Goal: Task Accomplishment & Management: Use online tool/utility

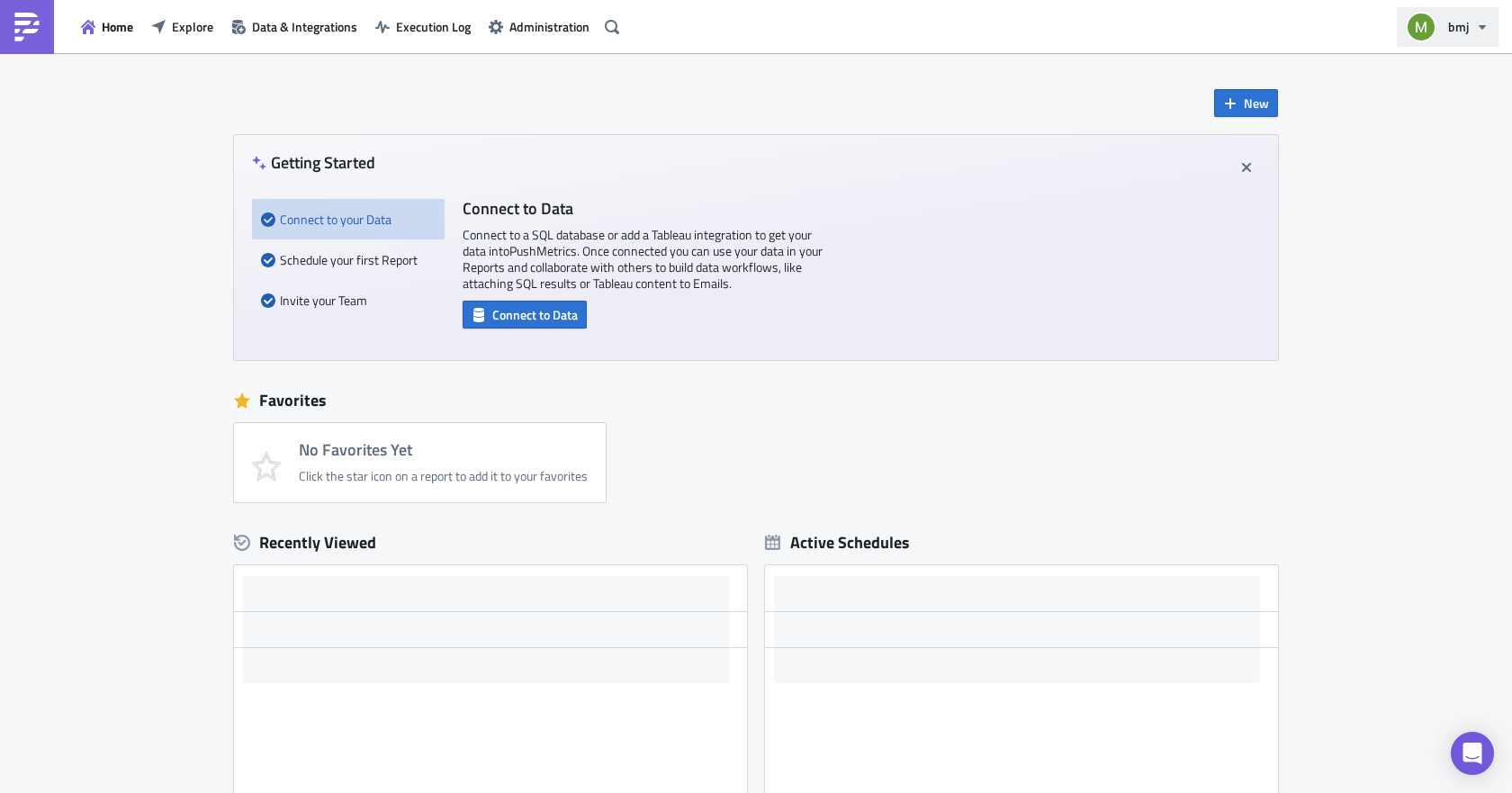
click at [1479, 27] on icon "button" at bounding box center [1482, 27] width 15 height 15
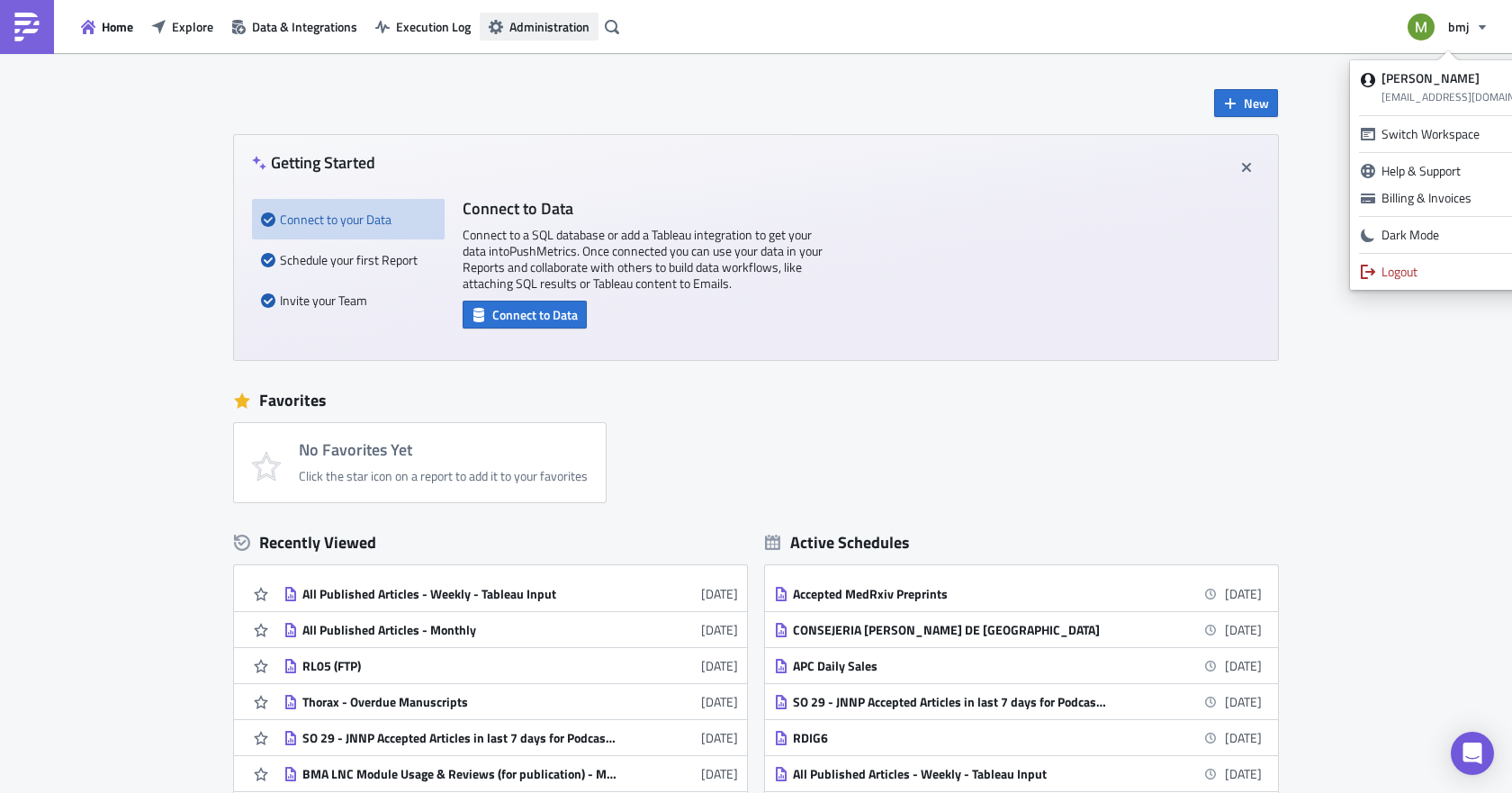
click at [524, 29] on span "Administration" at bounding box center [549, 26] width 81 height 19
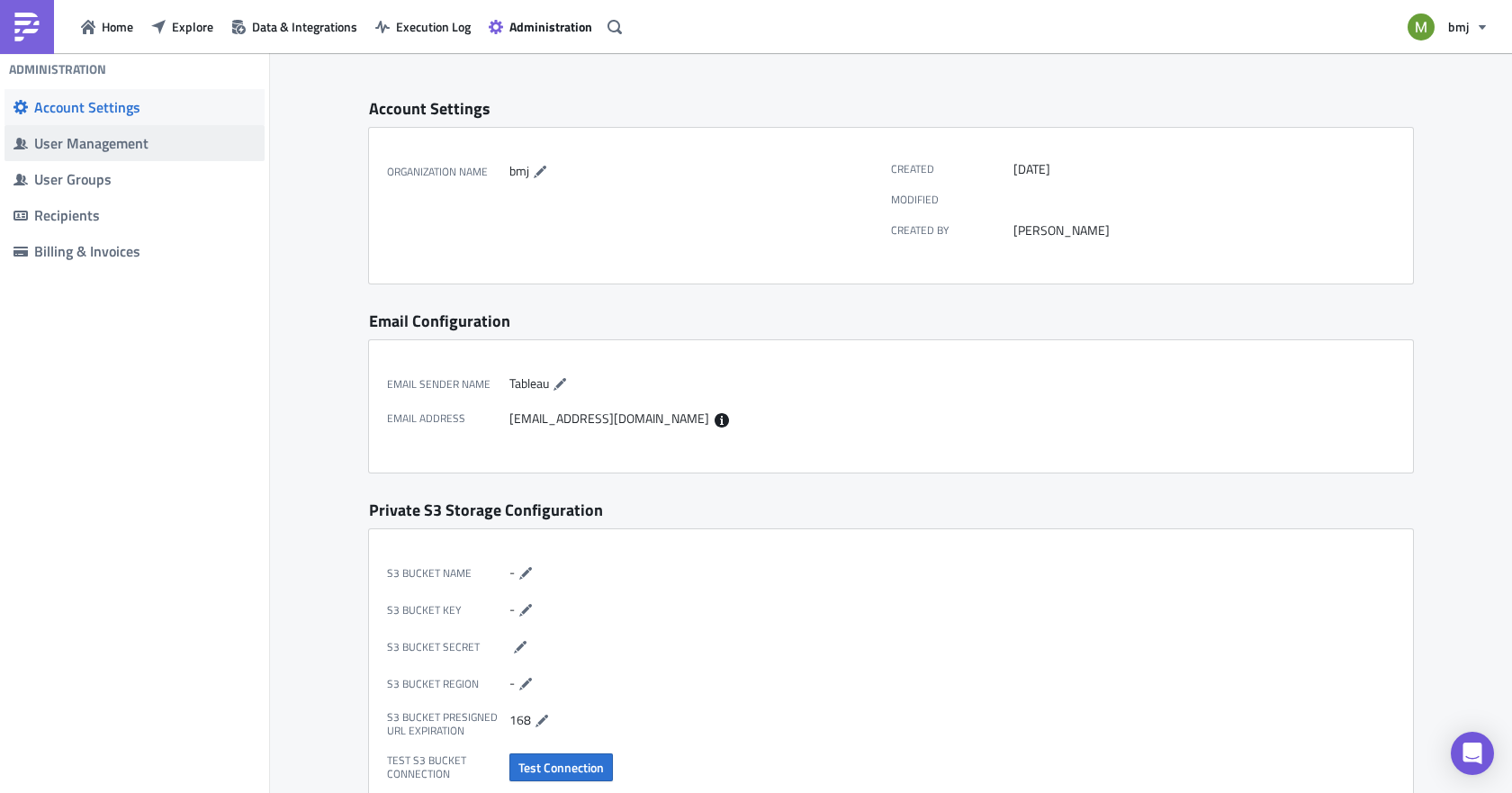
click at [94, 143] on div "User Management" at bounding box center [144, 142] width 221 height 18
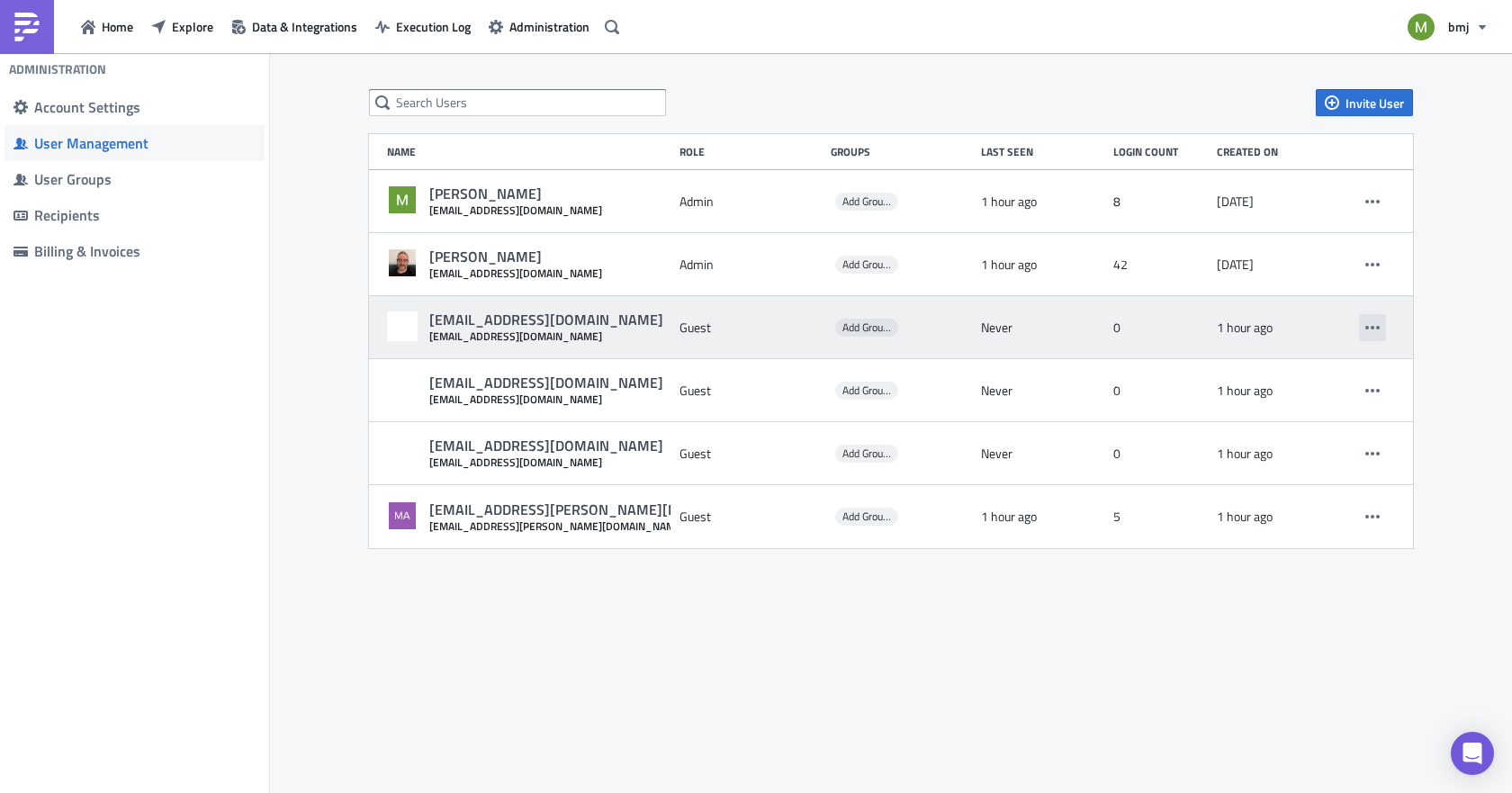
click at [1366, 331] on icon "button" at bounding box center [1373, 328] width 15 height 15
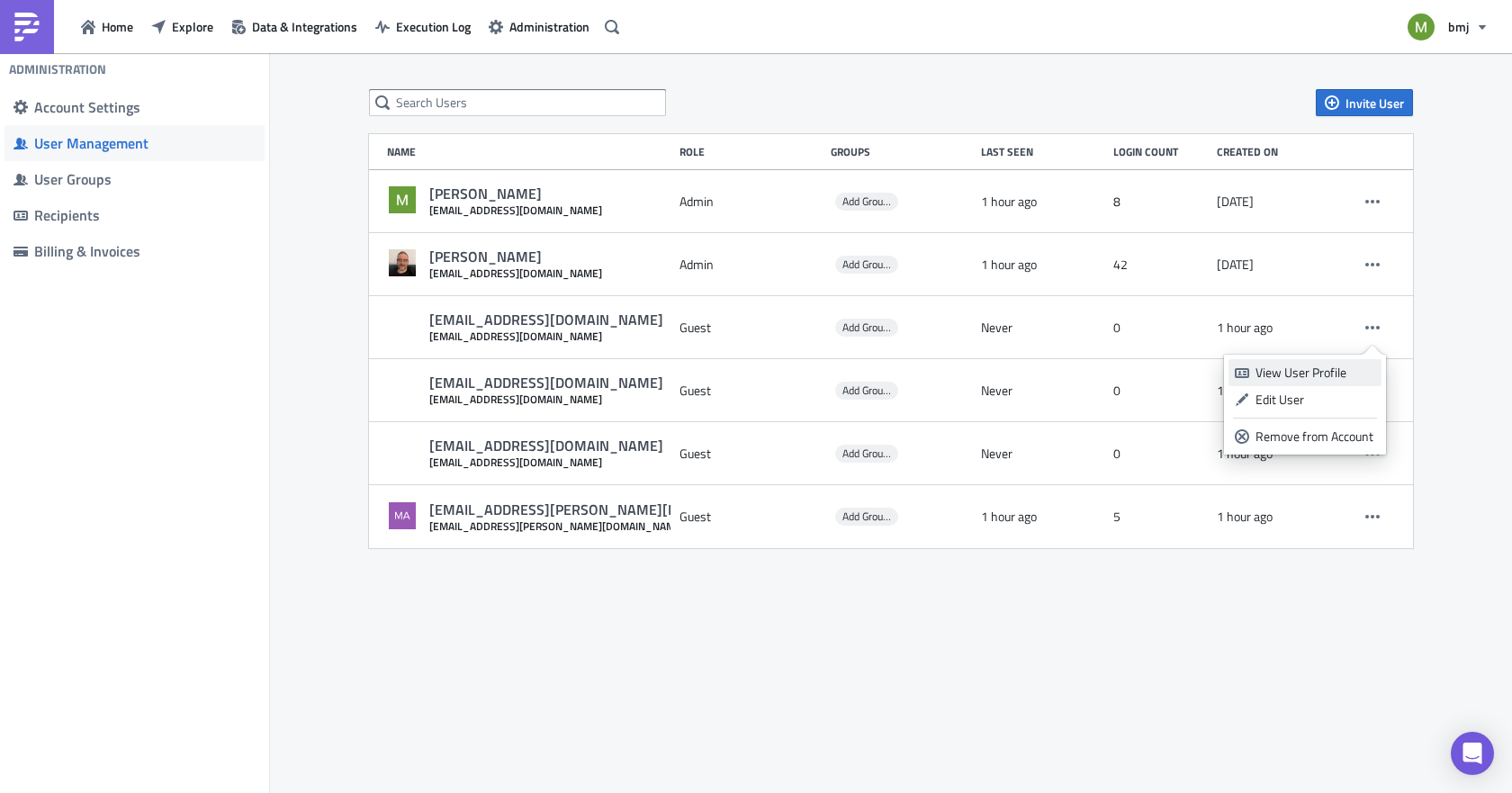
click at [1315, 373] on div "View User Profile" at bounding box center [1315, 372] width 119 height 18
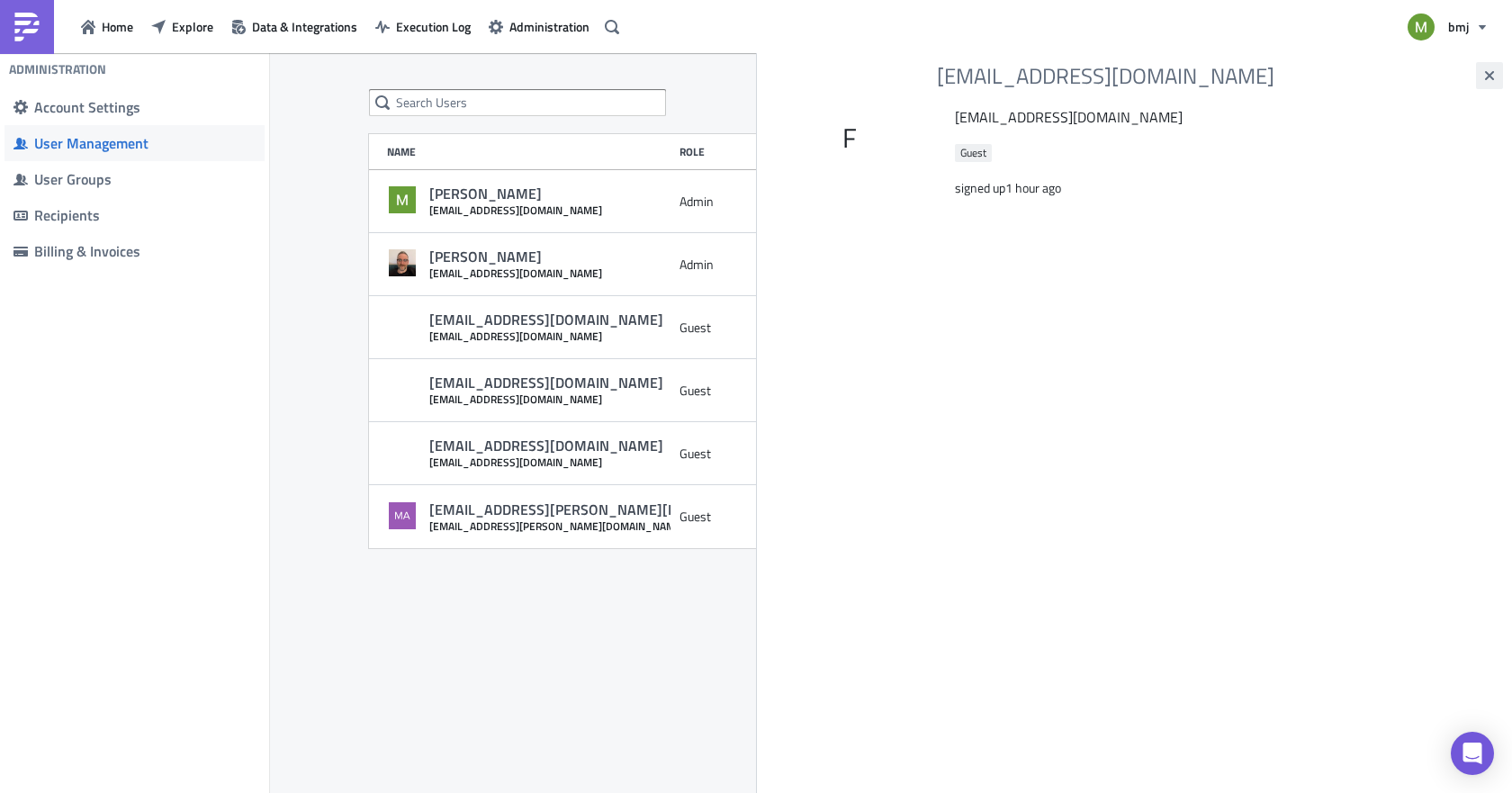
click at [1490, 79] on icon "button" at bounding box center [1490, 76] width 15 height 15
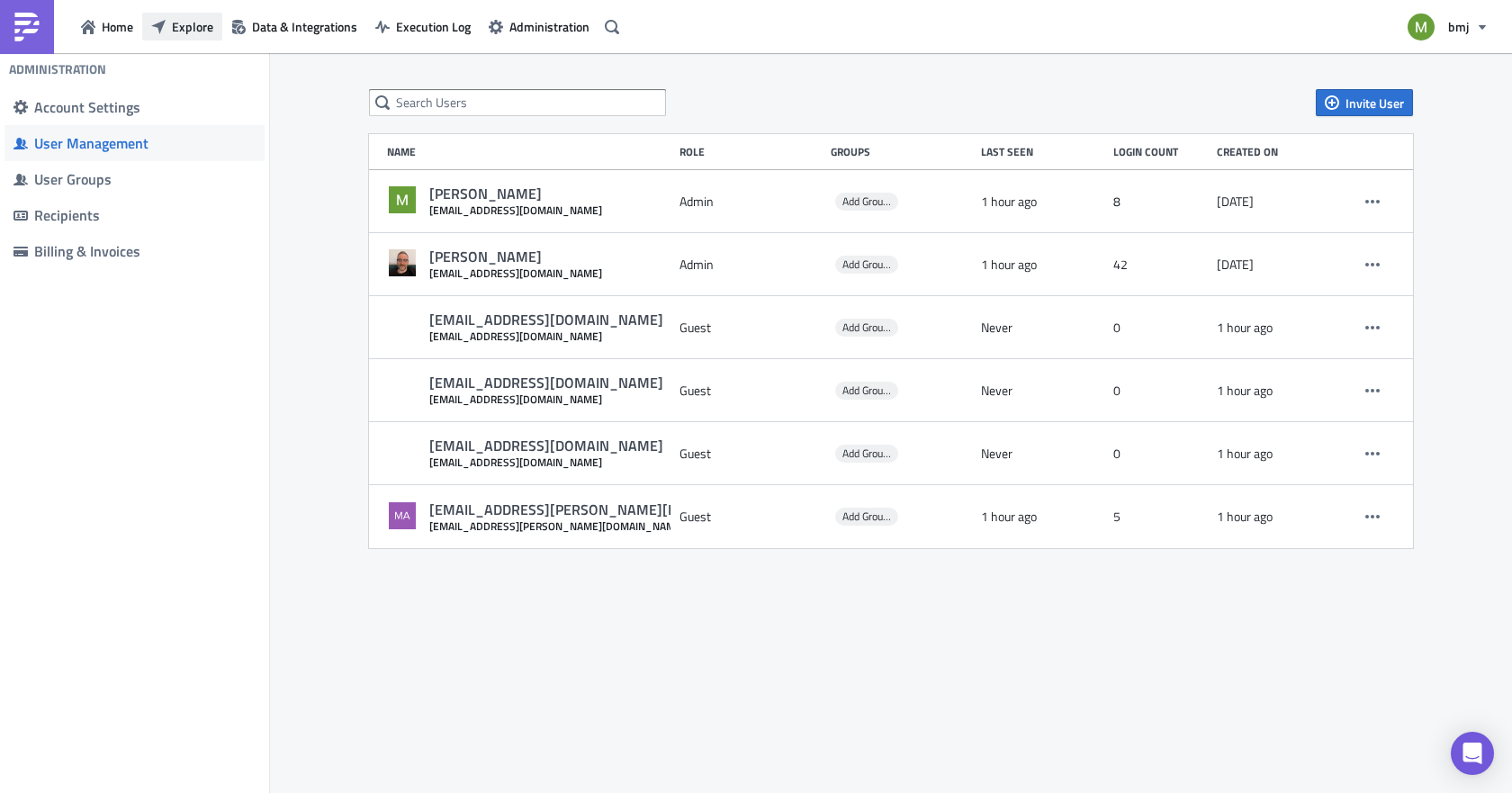
click at [205, 30] on span "Explore" at bounding box center [193, 26] width 42 height 19
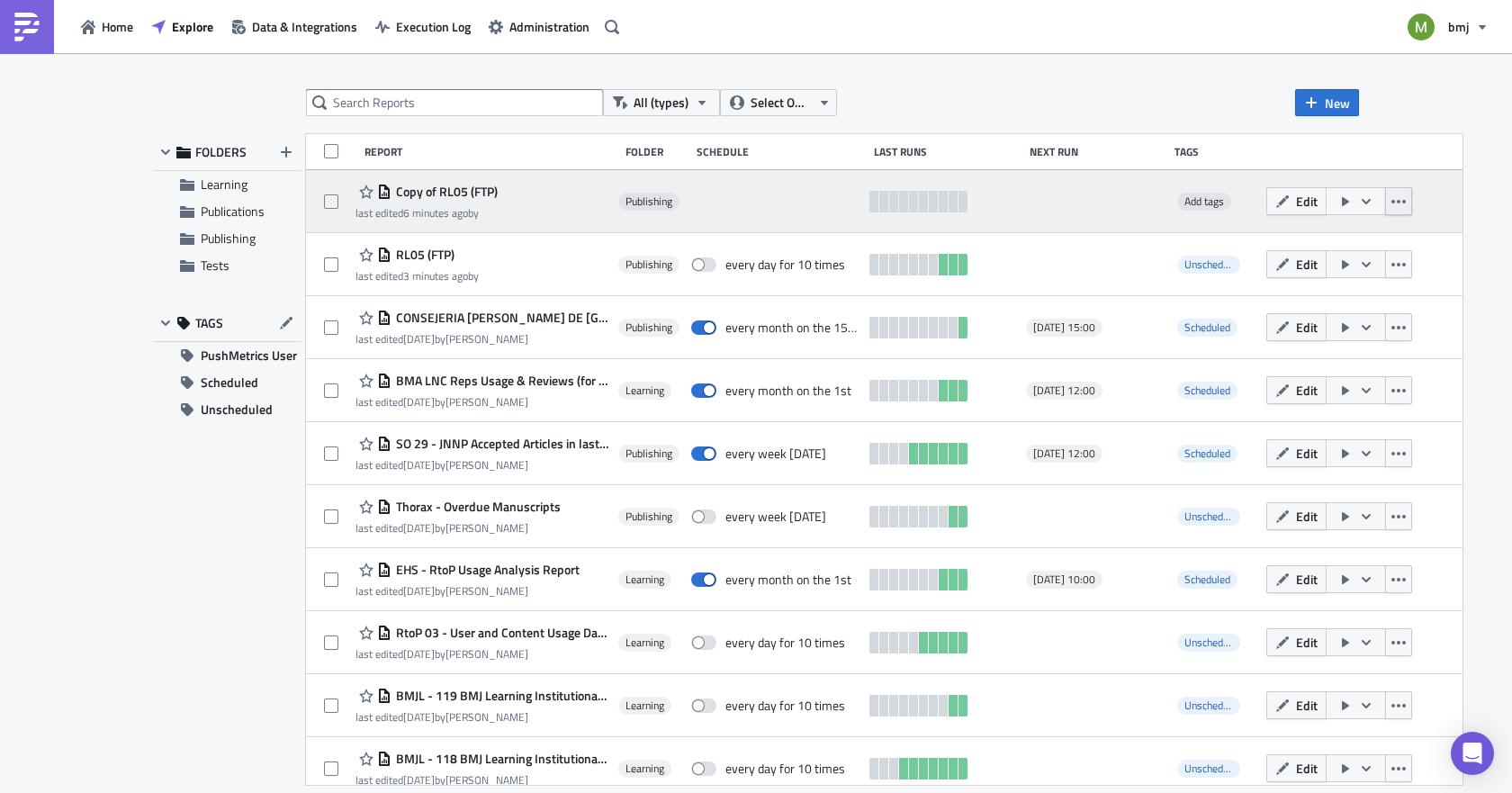
click at [1392, 200] on icon "button" at bounding box center [1399, 202] width 15 height 15
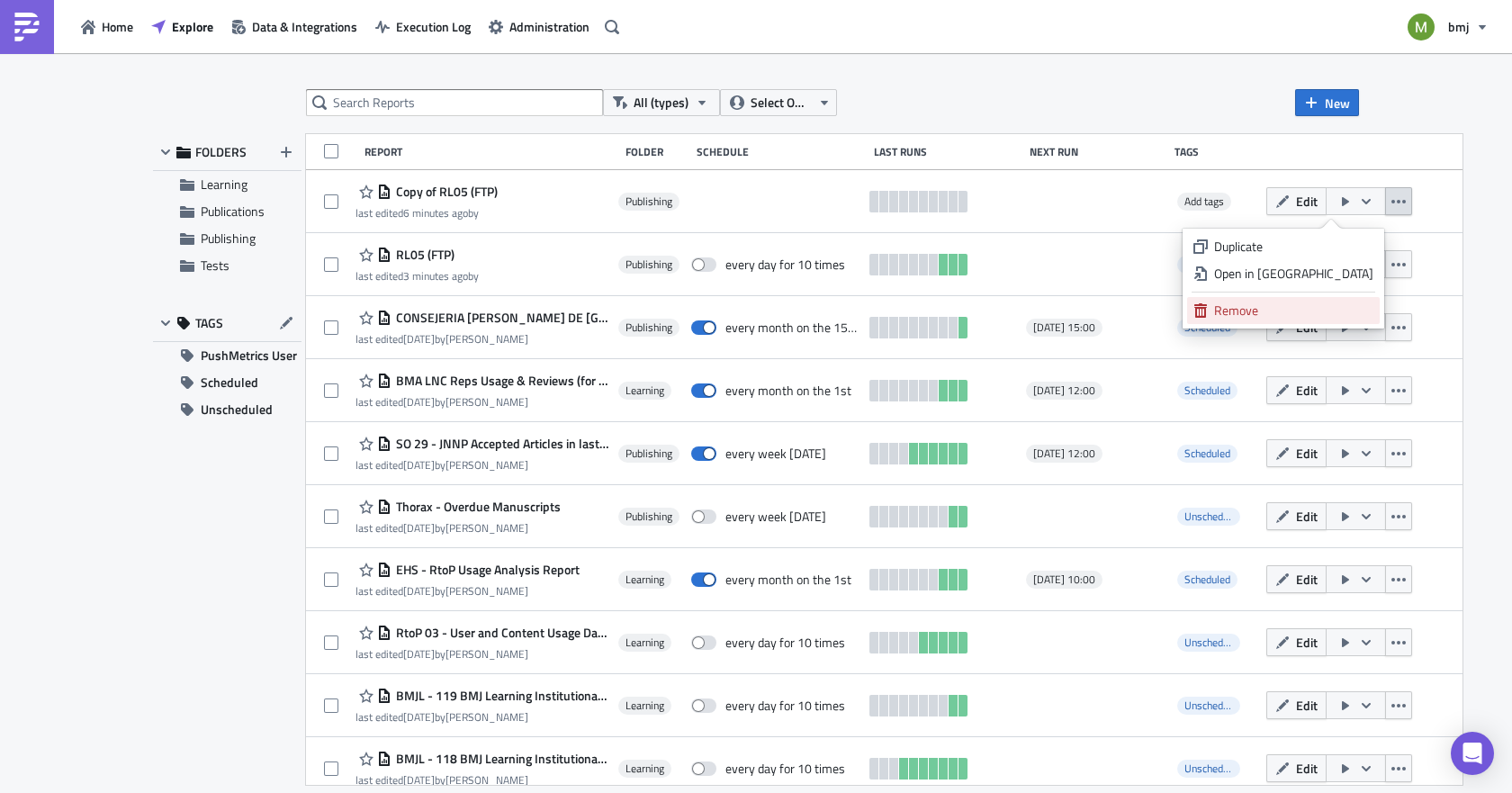
click at [1300, 310] on div "Remove" at bounding box center [1294, 310] width 159 height 18
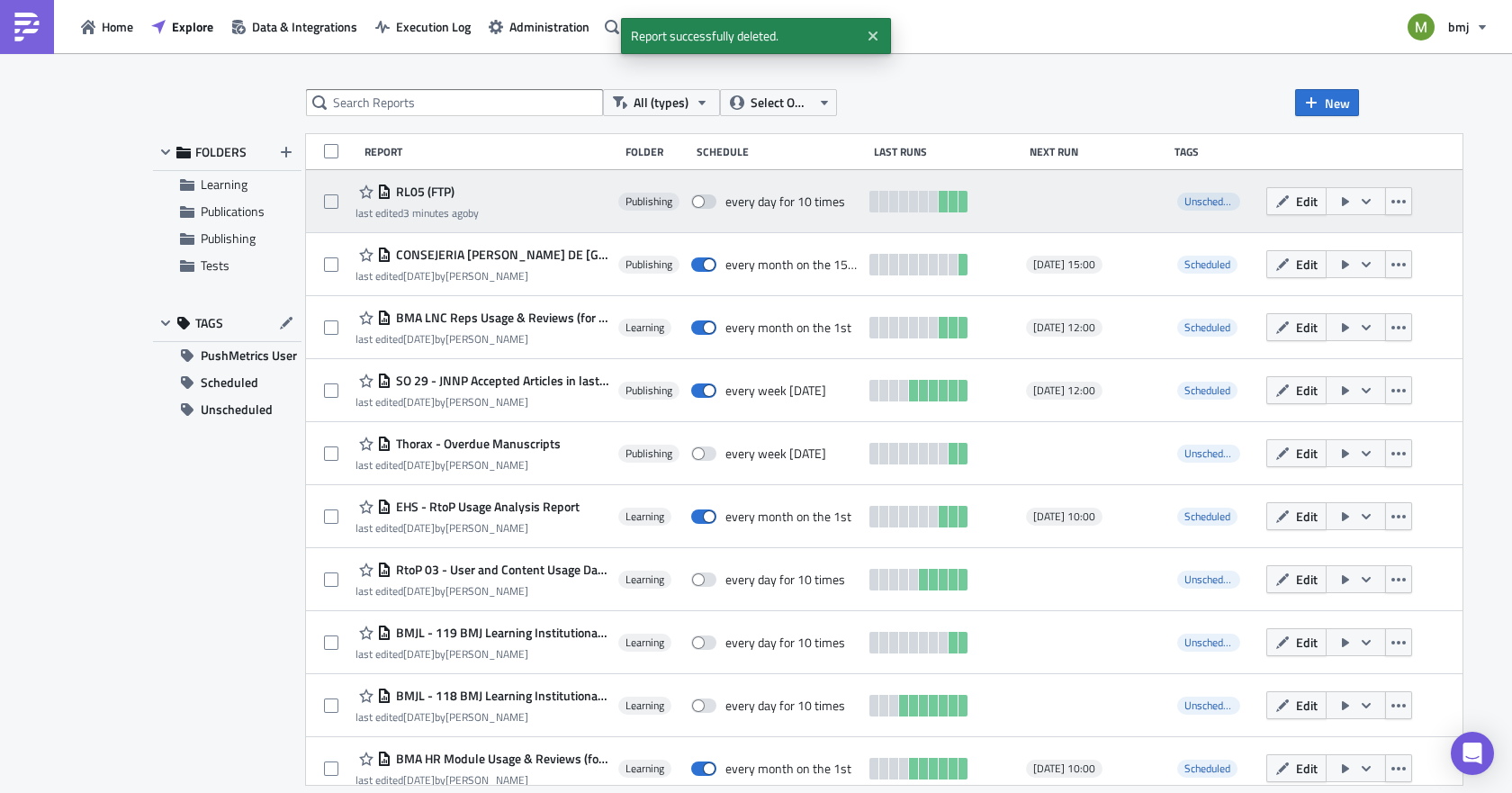
click at [399, 187] on span "RL05 (FTP)" at bounding box center [423, 192] width 63 height 17
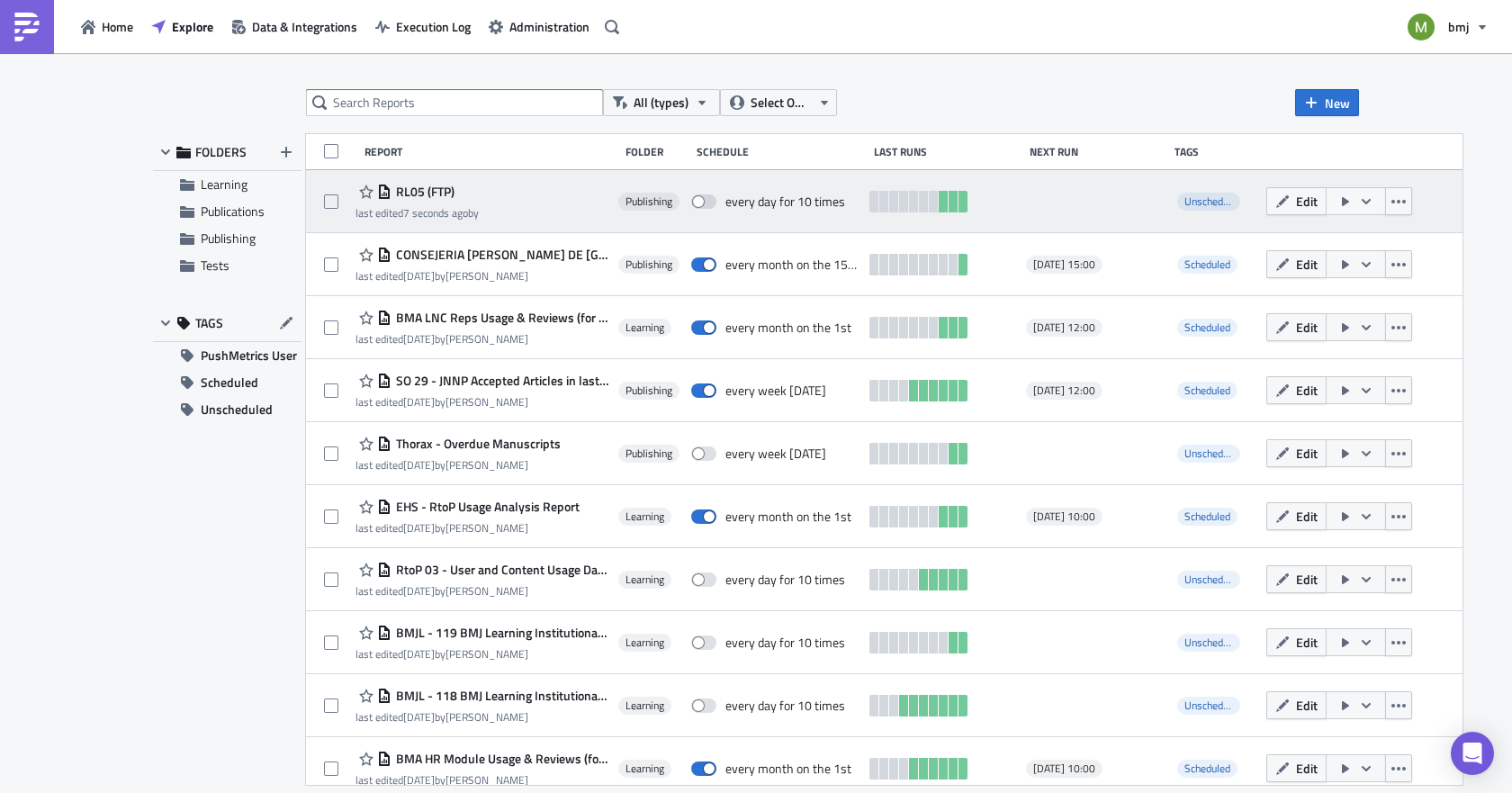
click at [420, 194] on span "RL05 (FTP)" at bounding box center [423, 192] width 63 height 17
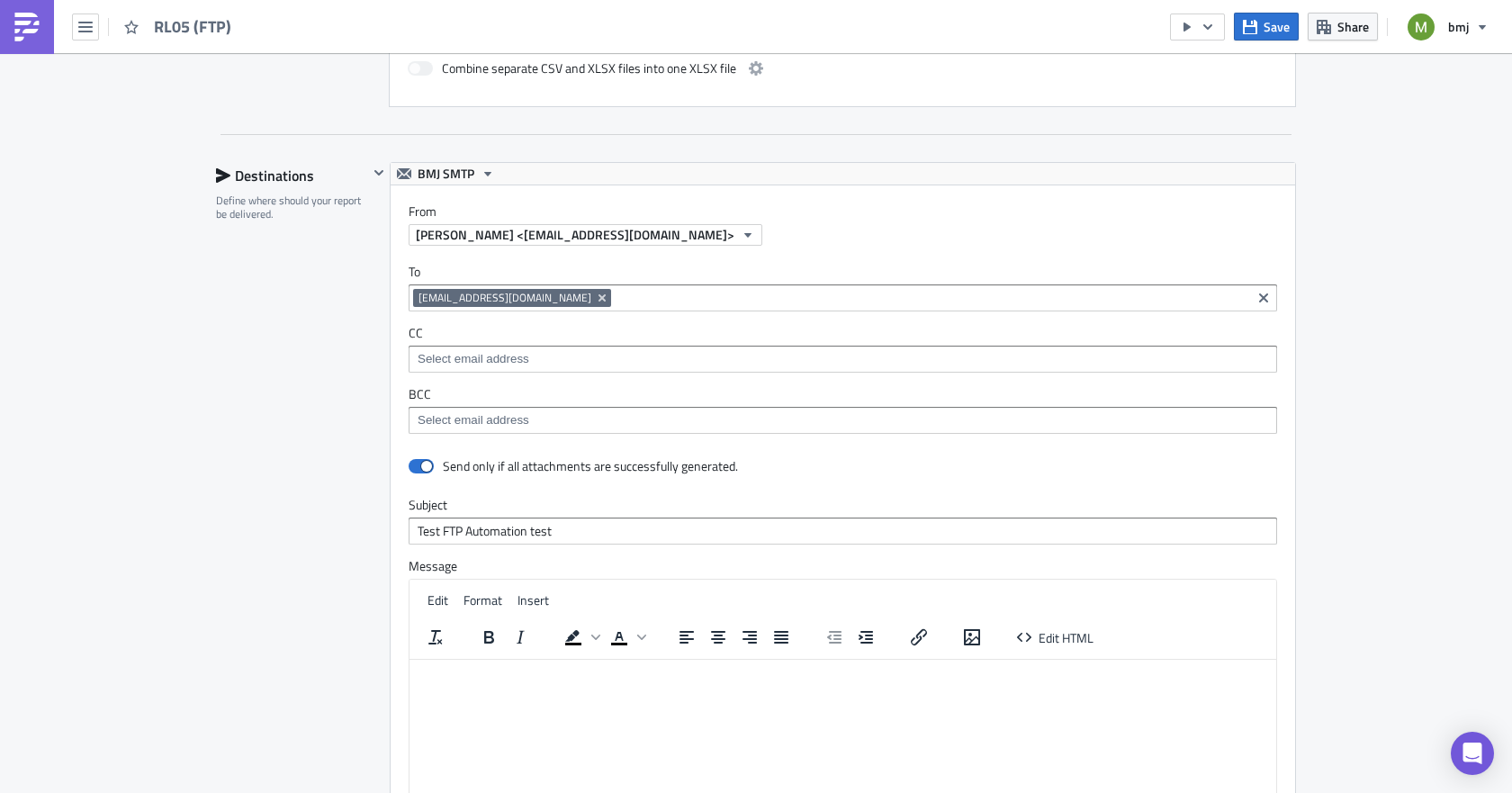
scroll to position [1080, 0]
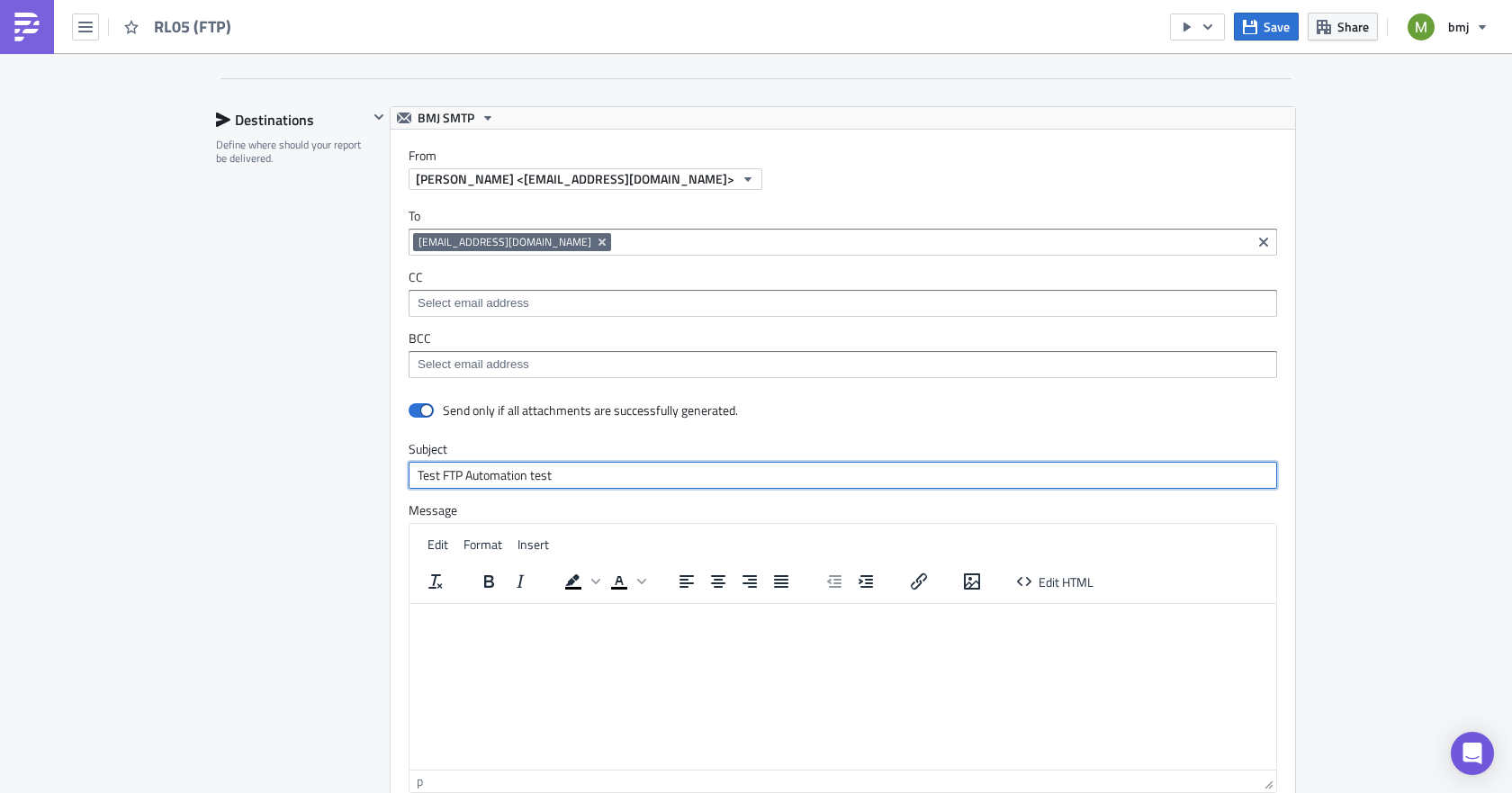
click at [539, 471] on input "Test FTP Automation test" at bounding box center [843, 475] width 868 height 27
type input "Test FTP Automation"
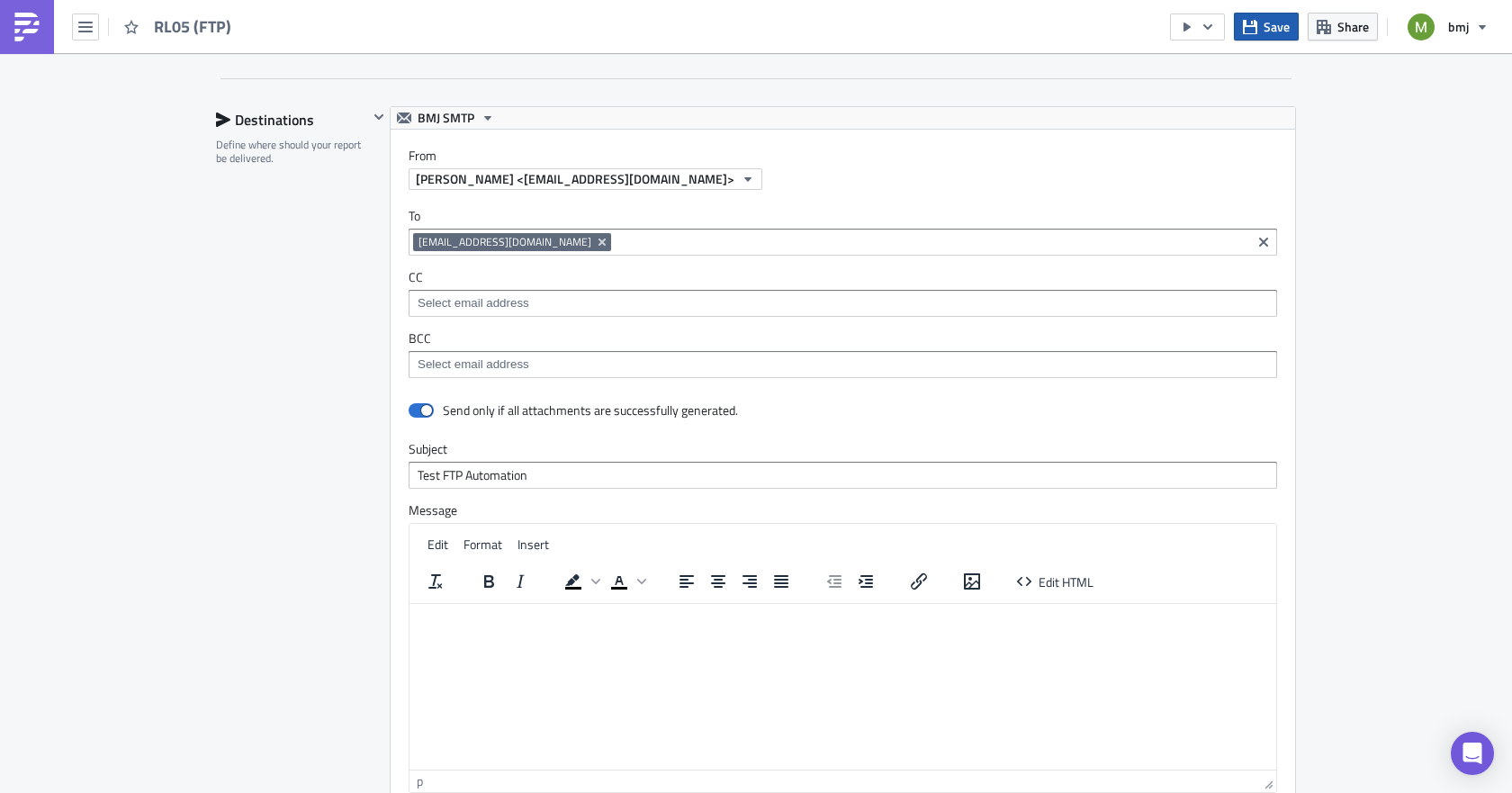
click at [1260, 32] on button "Save" at bounding box center [1267, 27] width 65 height 28
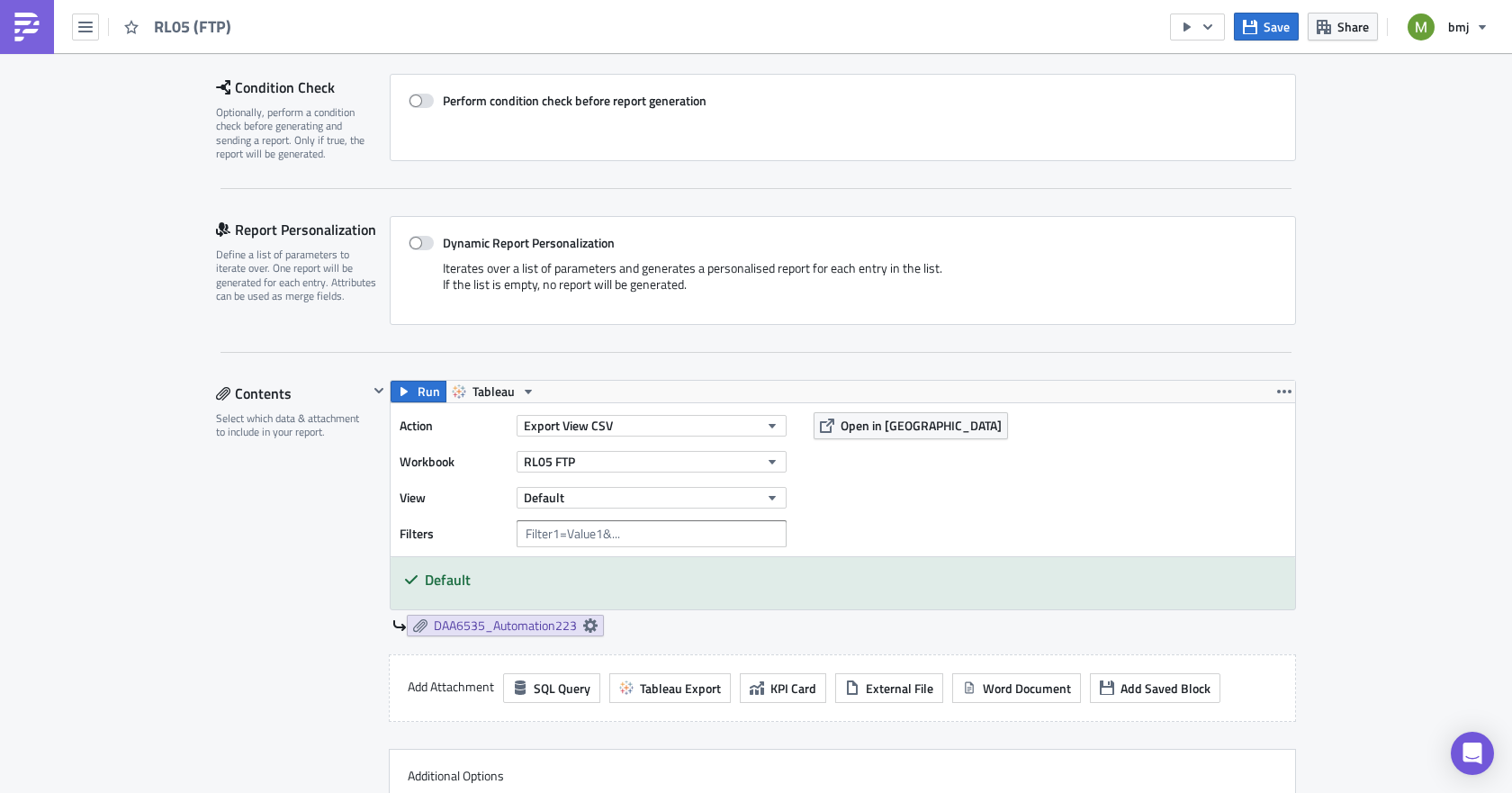
scroll to position [0, 0]
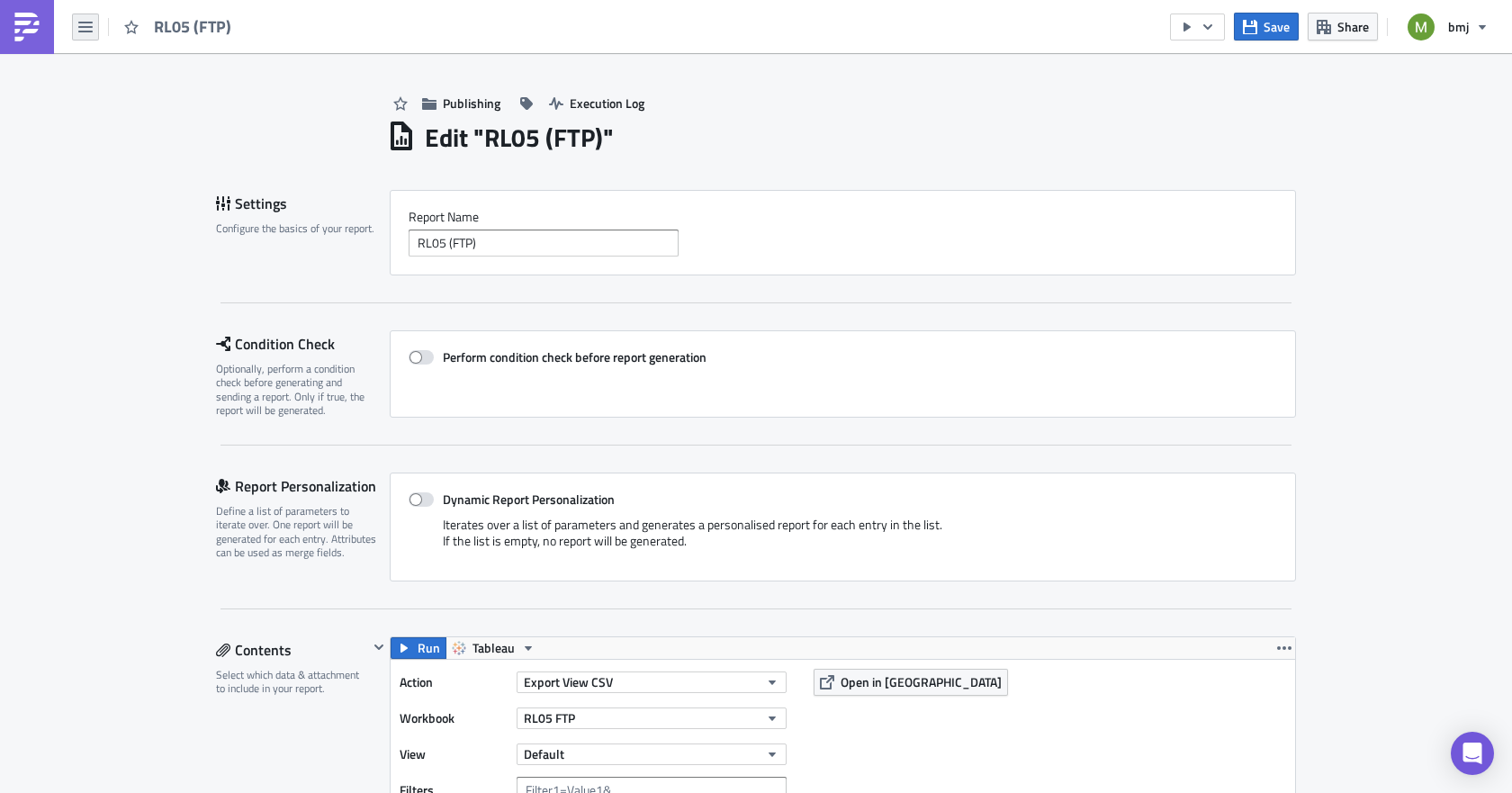
click at [79, 24] on icon "button" at bounding box center [86, 27] width 15 height 15
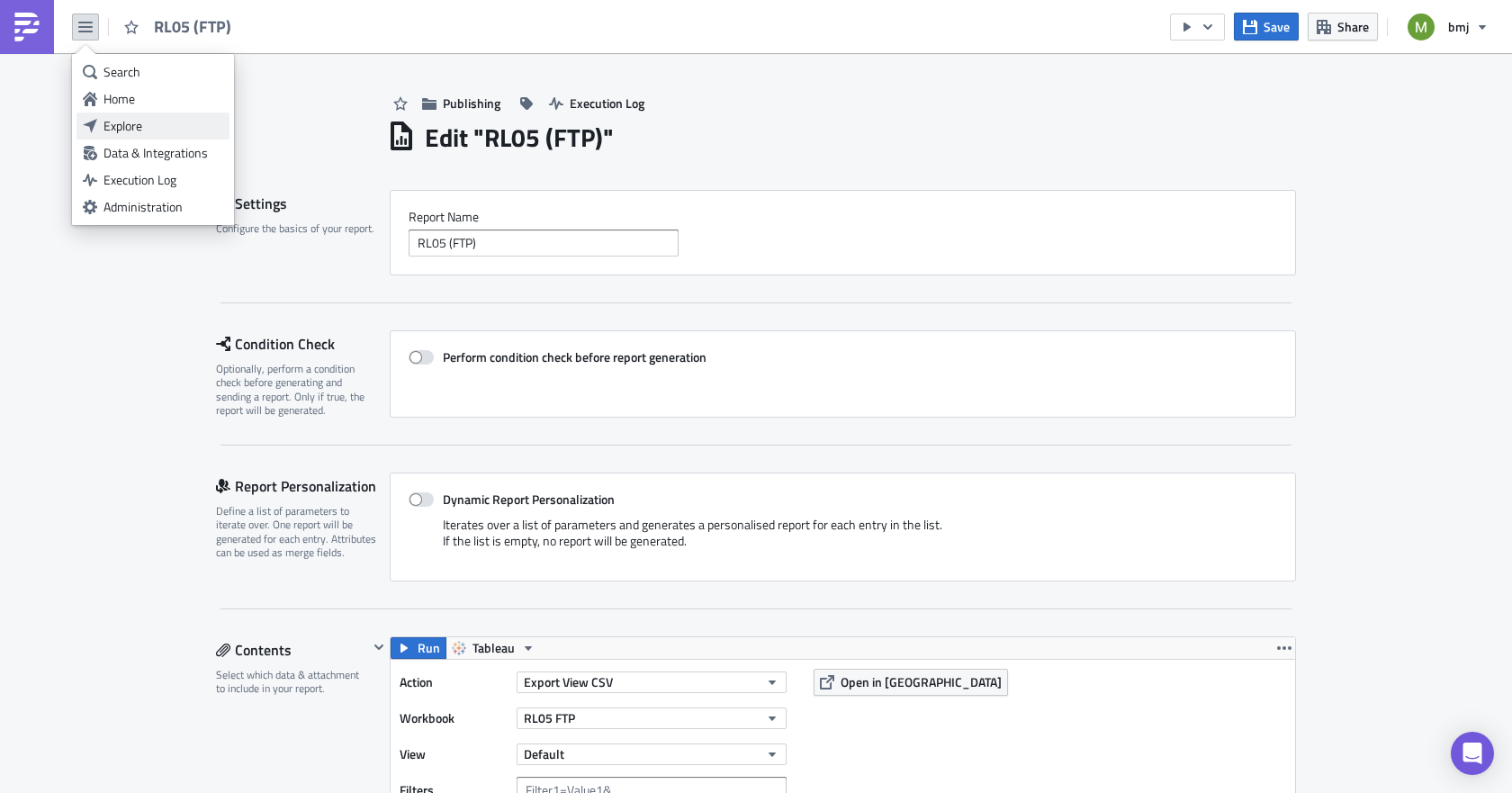
click at [145, 122] on div "Explore" at bounding box center [163, 125] width 119 height 18
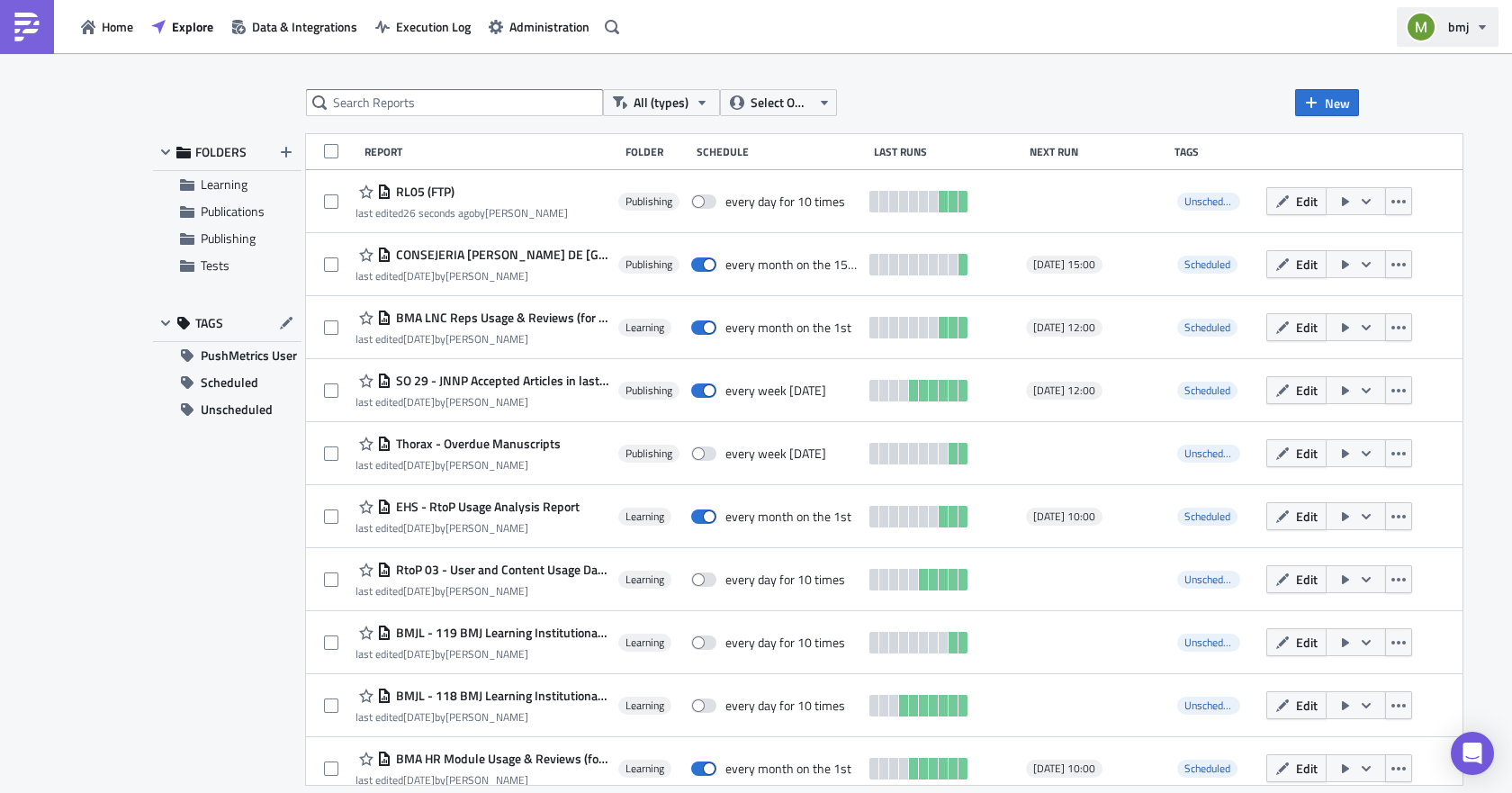
click at [1479, 19] on icon "button" at bounding box center [1482, 27] width 15 height 15
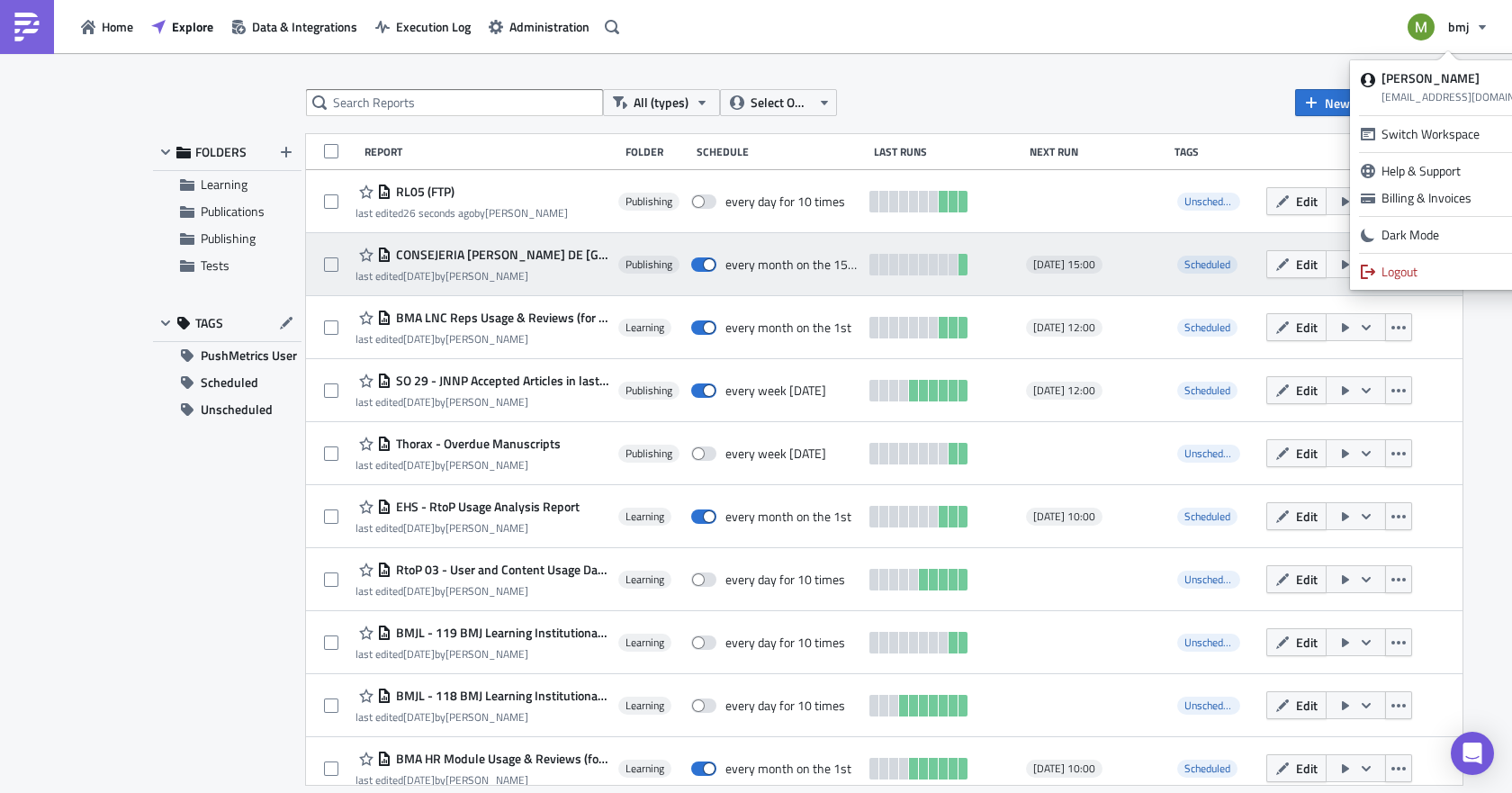
click at [1410, 265] on div "Logout" at bounding box center [1468, 271] width 173 height 18
